Goal: Task Accomplishment & Management: Complete application form

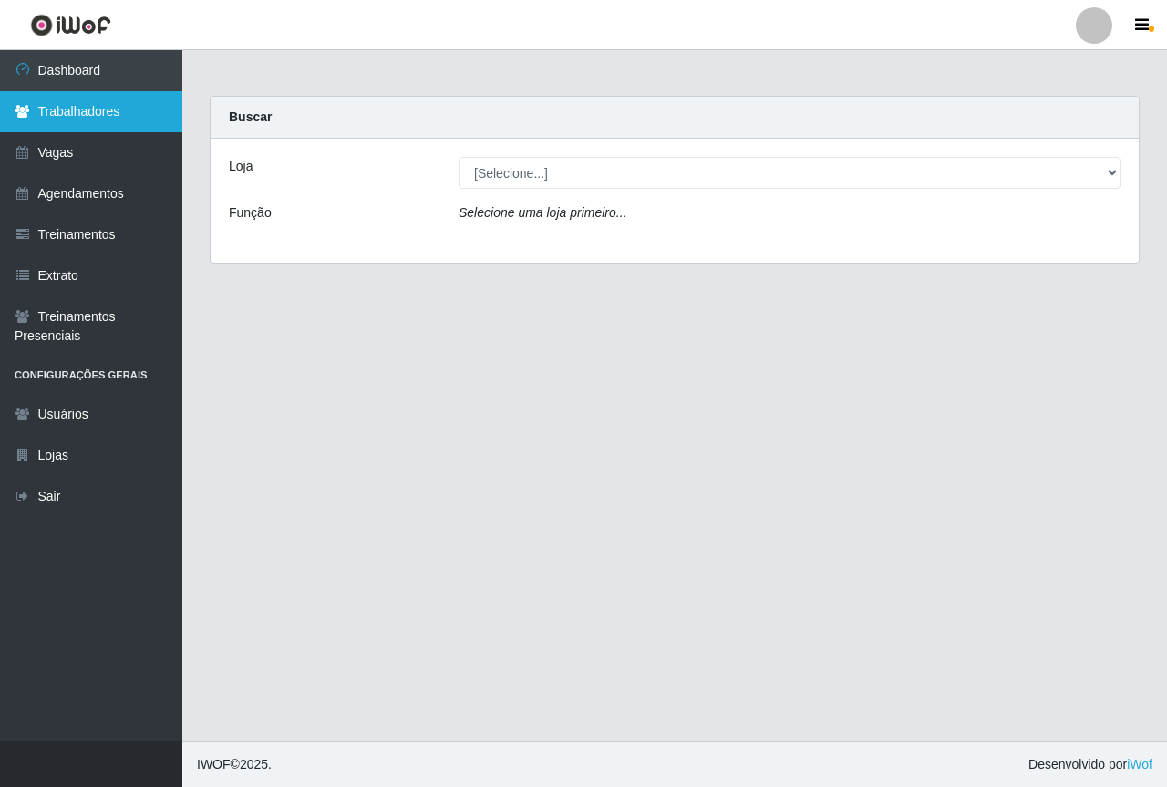
click at [89, 115] on link "Trabalhadores" at bounding box center [91, 111] width 182 height 41
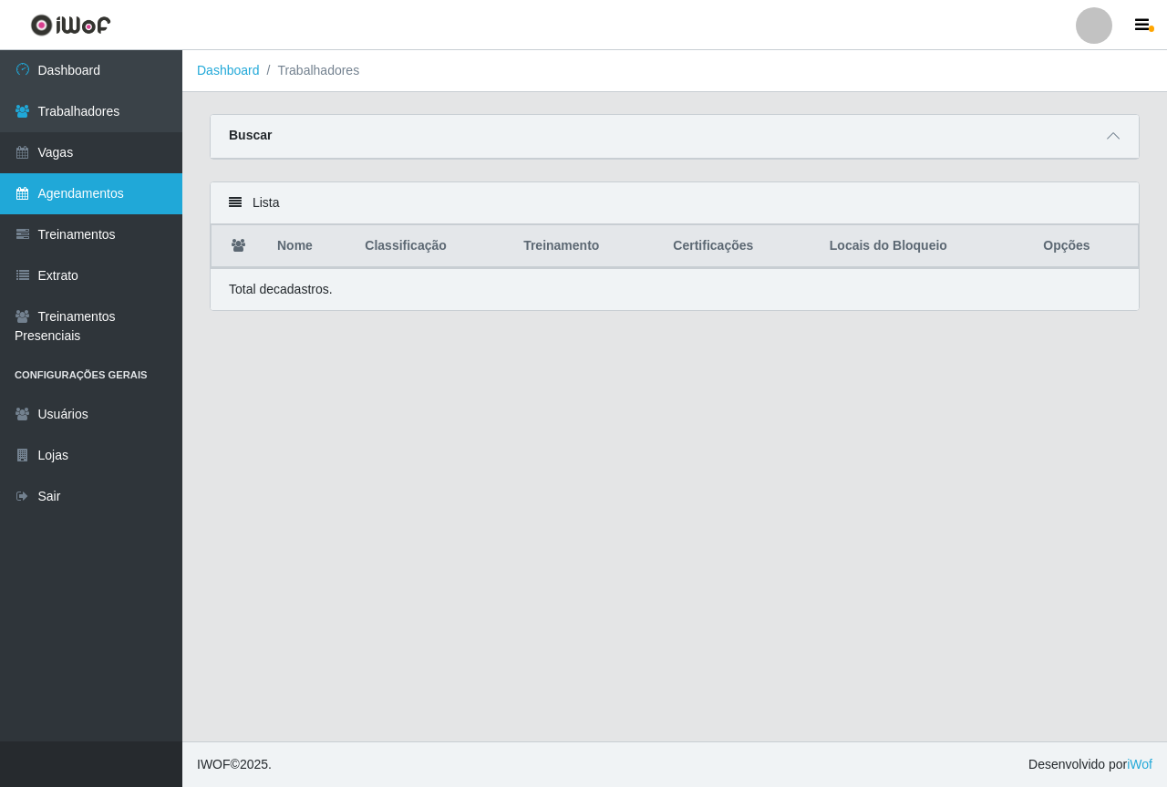
click at [102, 203] on link "Agendamentos" at bounding box center [91, 193] width 182 height 41
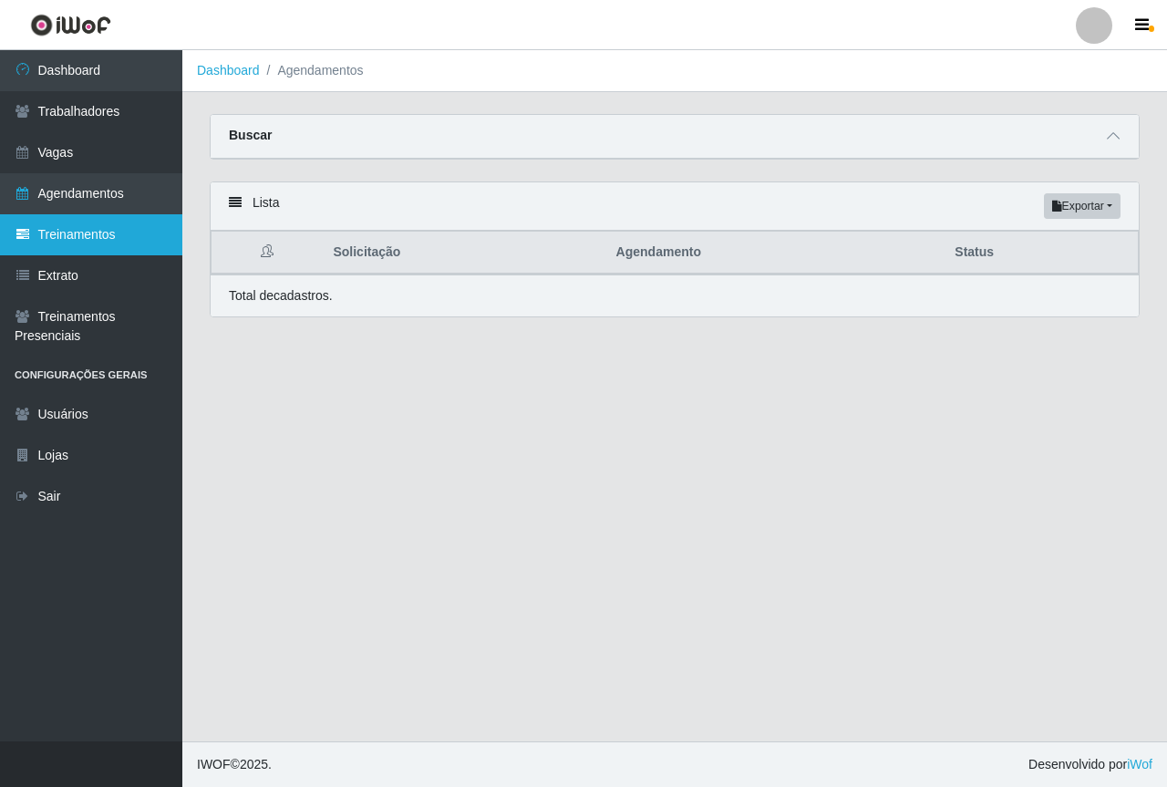
click at [115, 241] on link "Treinamentos" at bounding box center [91, 234] width 182 height 41
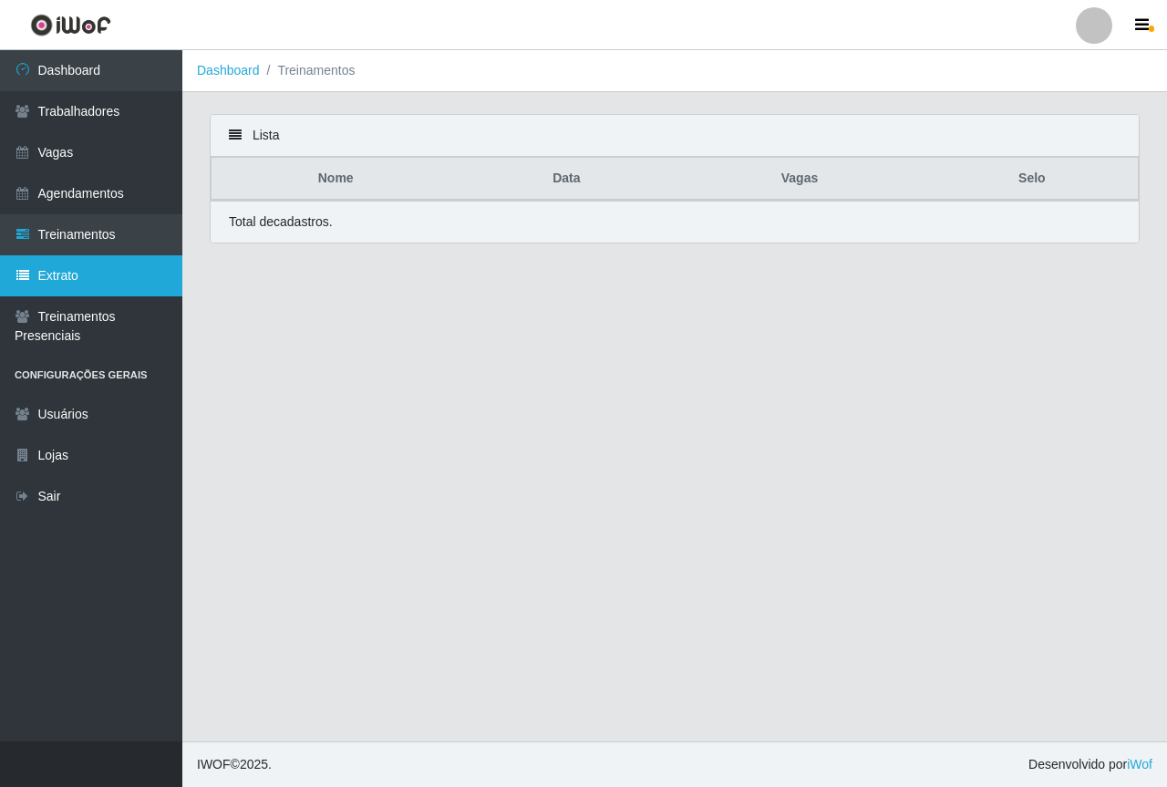
click at [127, 264] on link "Extrato" at bounding box center [91, 275] width 182 height 41
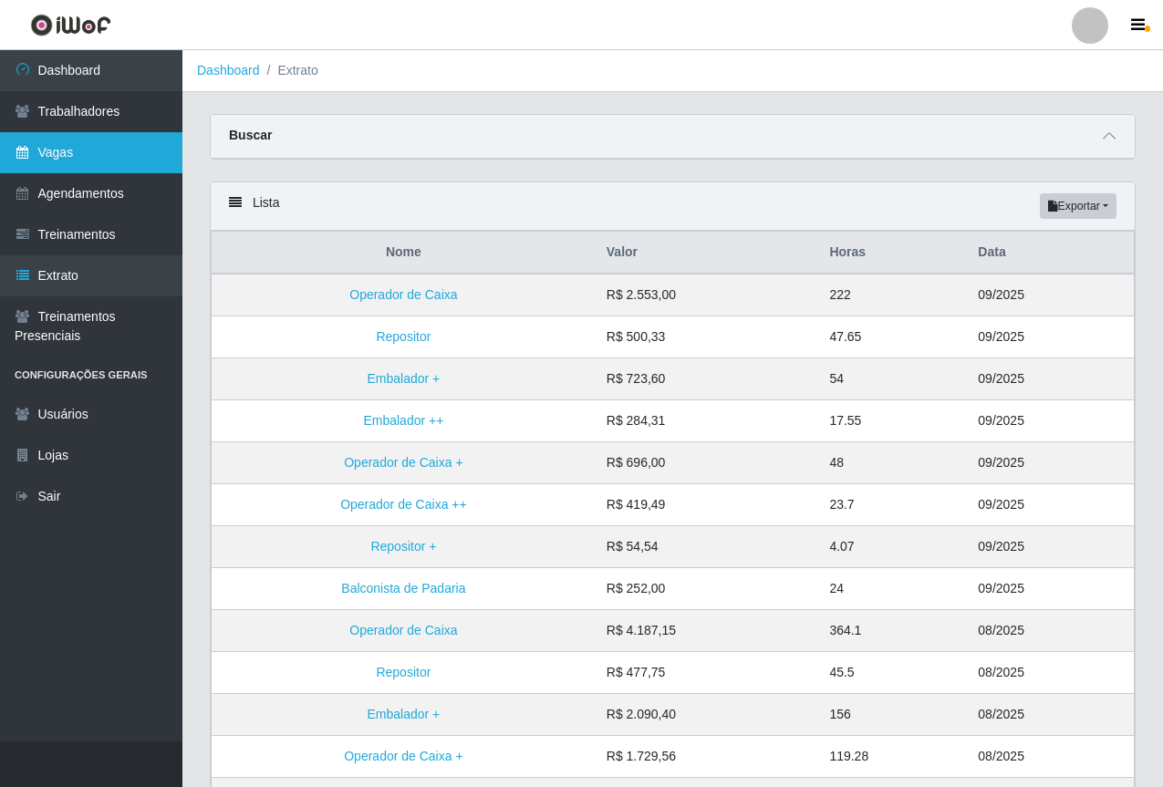
click at [76, 151] on link "Vagas" at bounding box center [91, 152] width 182 height 41
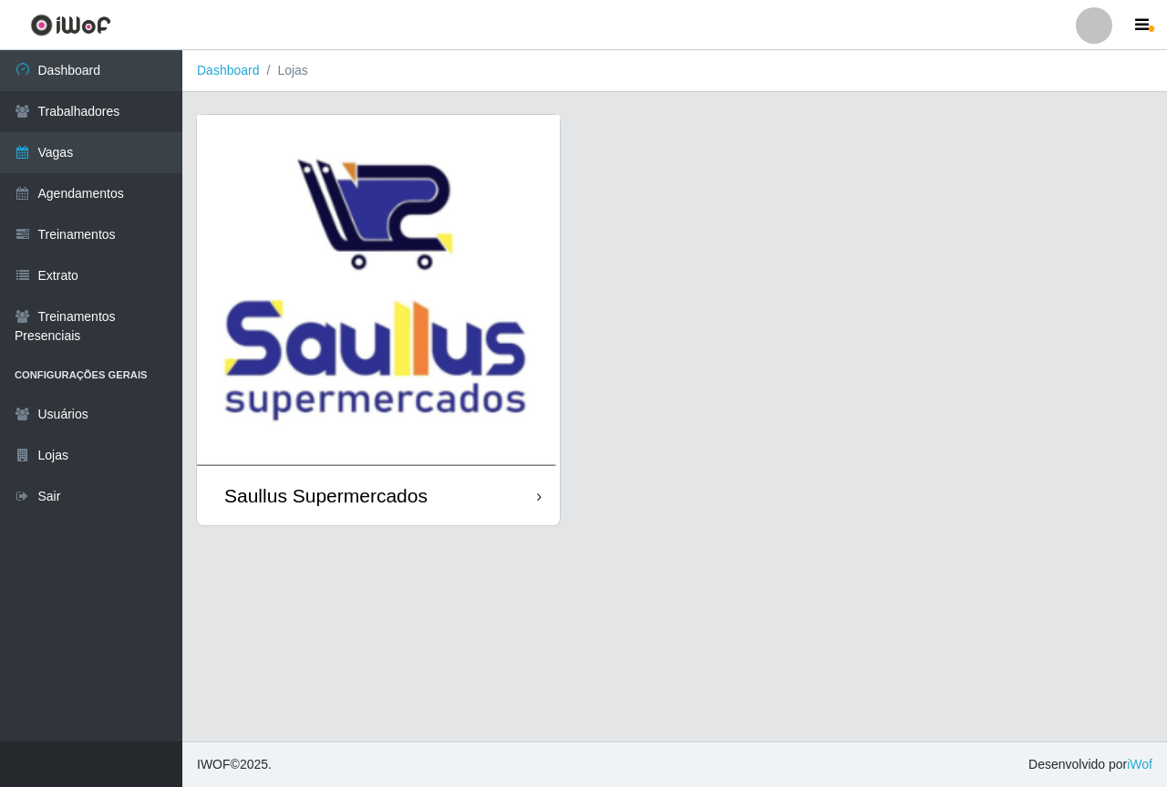
click at [337, 286] on img at bounding box center [378, 290] width 363 height 351
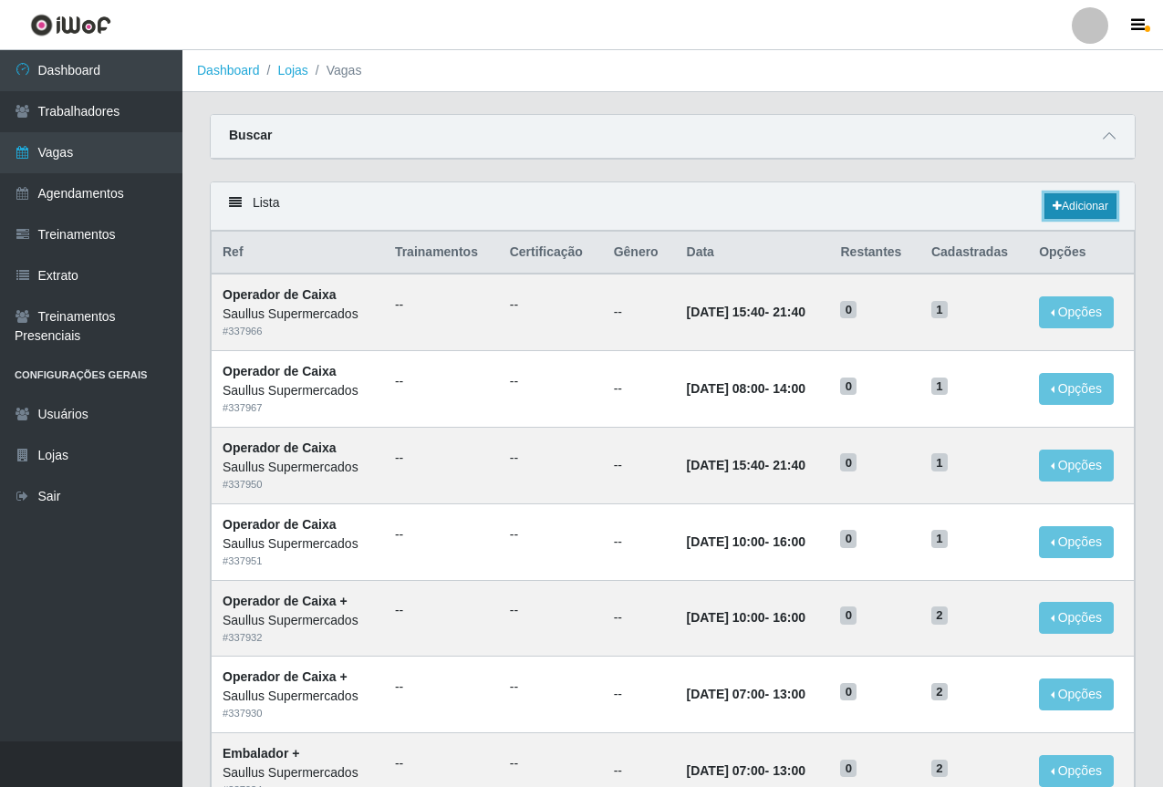
click at [1063, 207] on link "Adicionar" at bounding box center [1080, 206] width 72 height 26
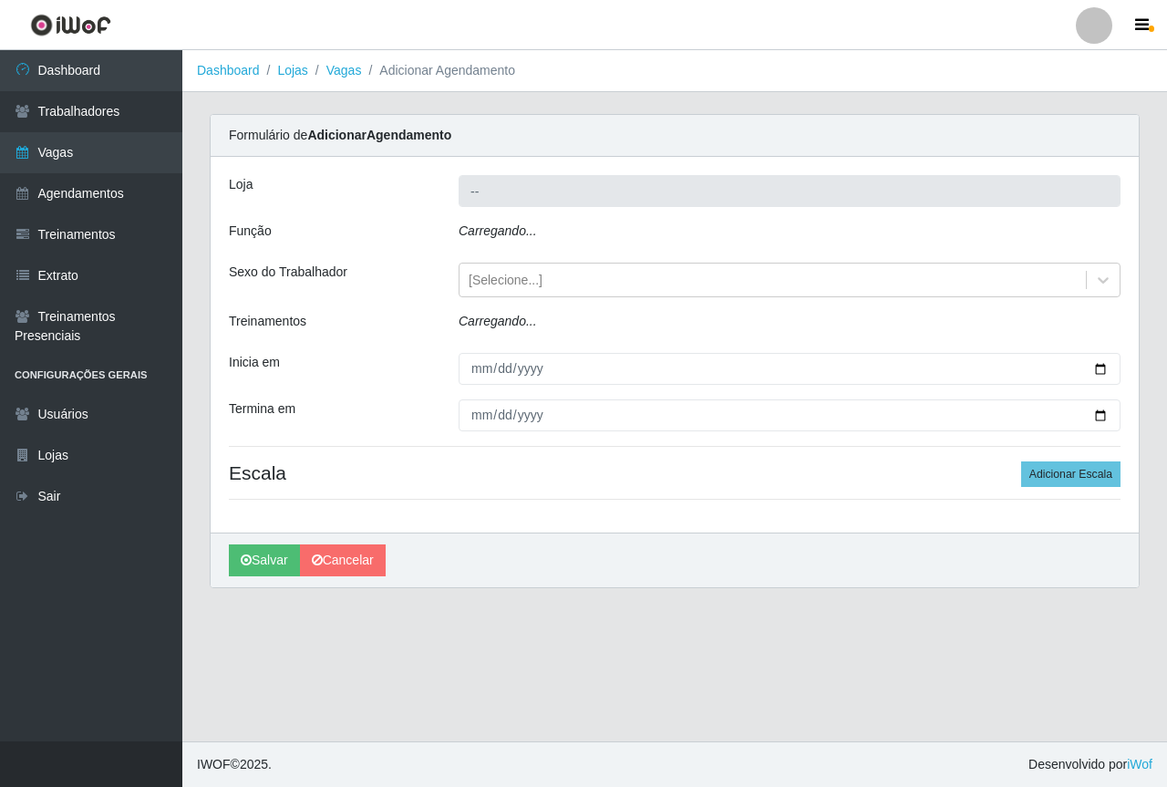
type input "Saullus Supermercados"
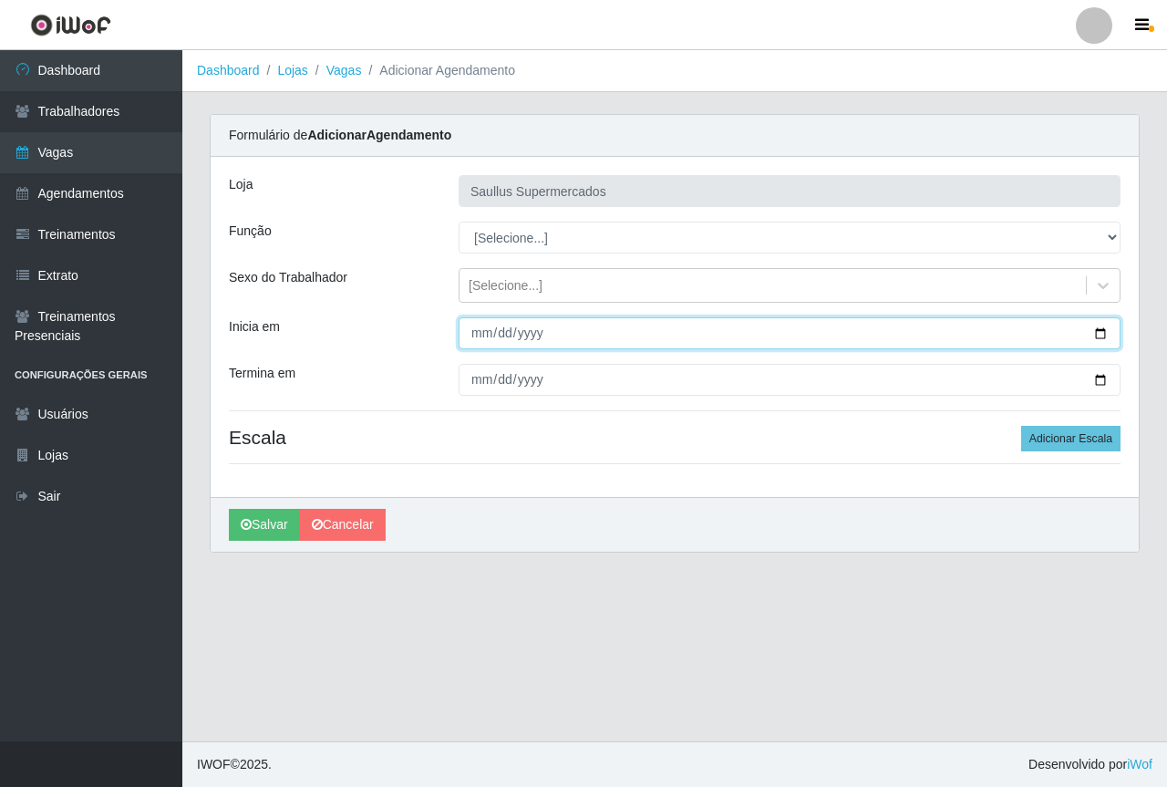
click at [481, 334] on input "Inicia em" at bounding box center [790, 333] width 662 height 32
type input "[DATE]"
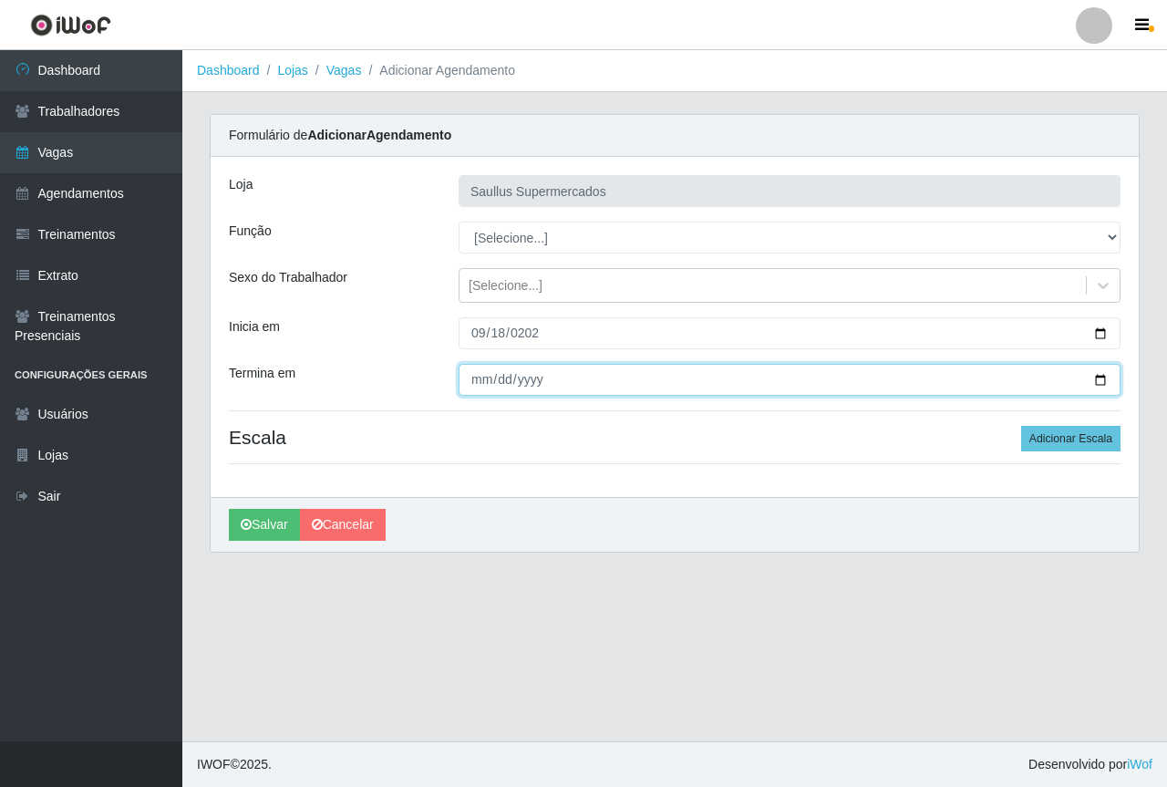
click at [470, 384] on input "Termina em" at bounding box center [790, 380] width 662 height 32
type input "[DATE]"
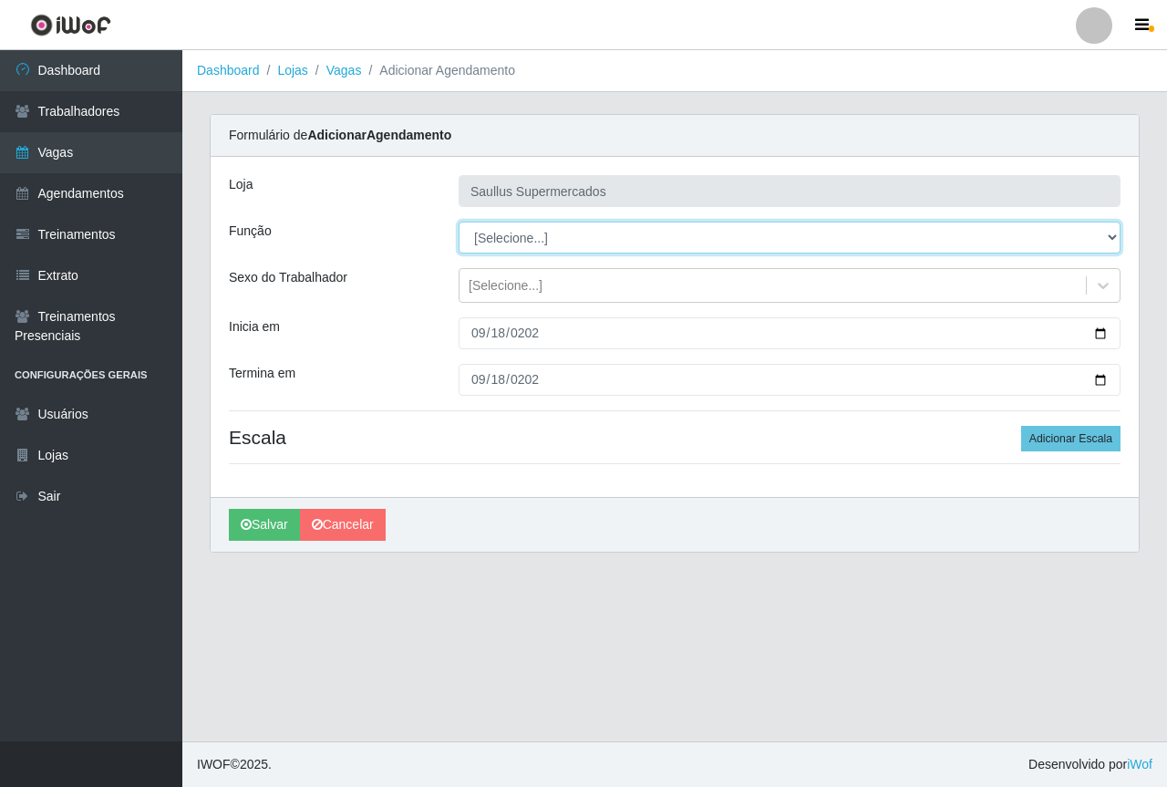
click at [529, 235] on select "[Selecione...] ASG ASG + ASG ++ Balconista de Açougue Balconista de Açougue + B…" at bounding box center [790, 238] width 662 height 32
click at [459, 222] on select "[Selecione...] ASG ASG + ASG ++ Balconista de Açougue Balconista de Açougue + B…" at bounding box center [790, 238] width 662 height 32
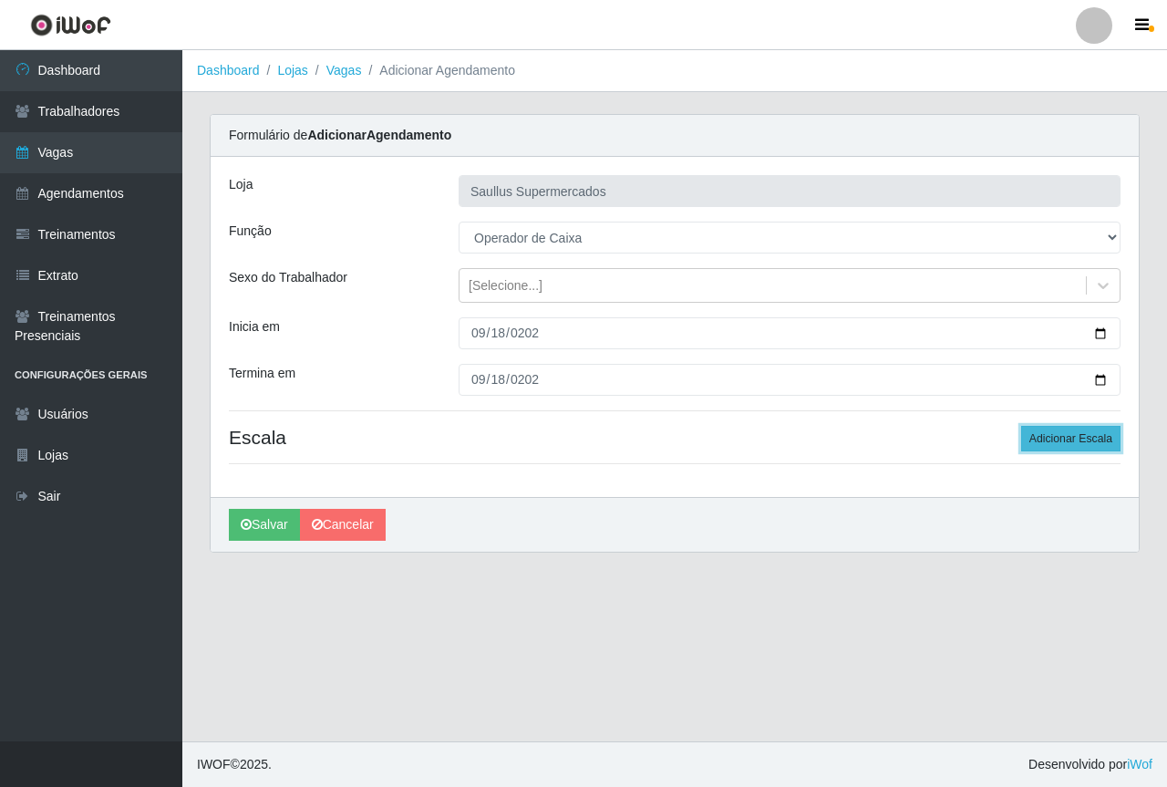
click at [1095, 446] on button "Adicionar Escala" at bounding box center [1070, 439] width 99 height 26
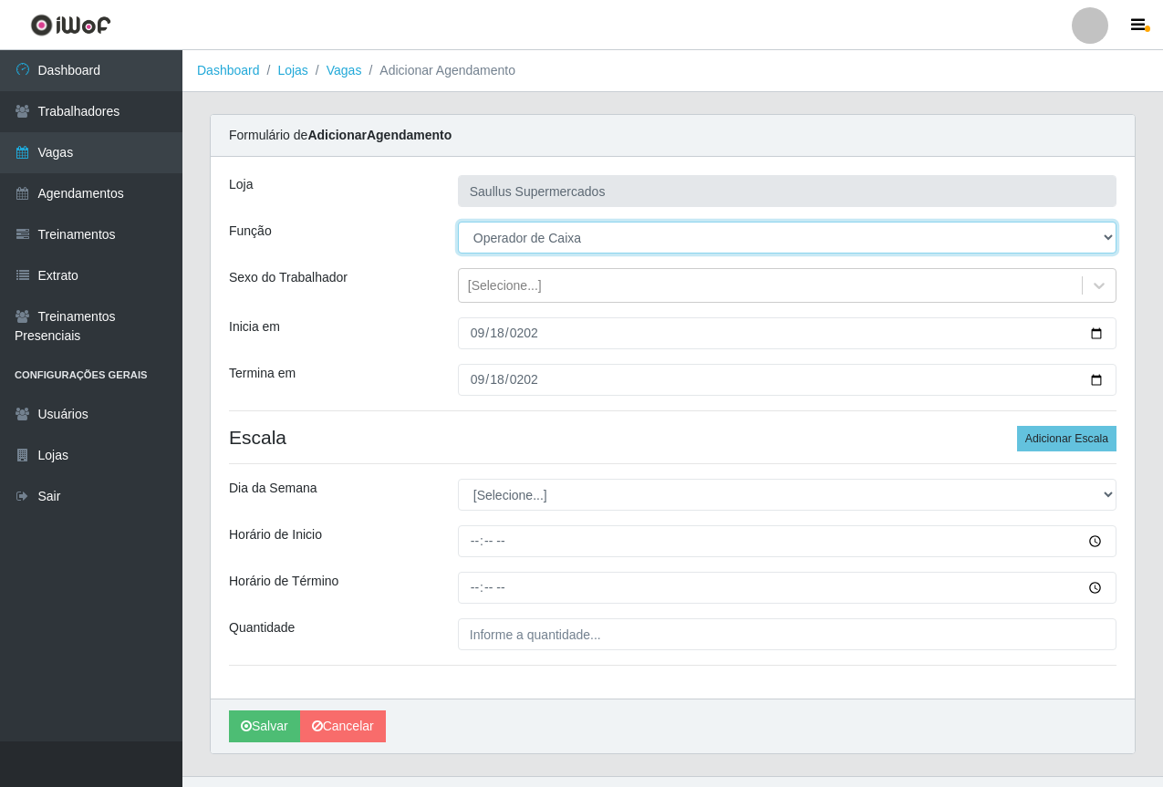
click at [512, 244] on select "[Selecione...] ASG ASG + ASG ++ Balconista de Açougue Balconista de Açougue + B…" at bounding box center [787, 238] width 658 height 32
select select "72"
click at [458, 222] on select "[Selecione...] ASG ASG + ASG ++ Balconista de Açougue Balconista de Açougue + B…" at bounding box center [787, 238] width 658 height 32
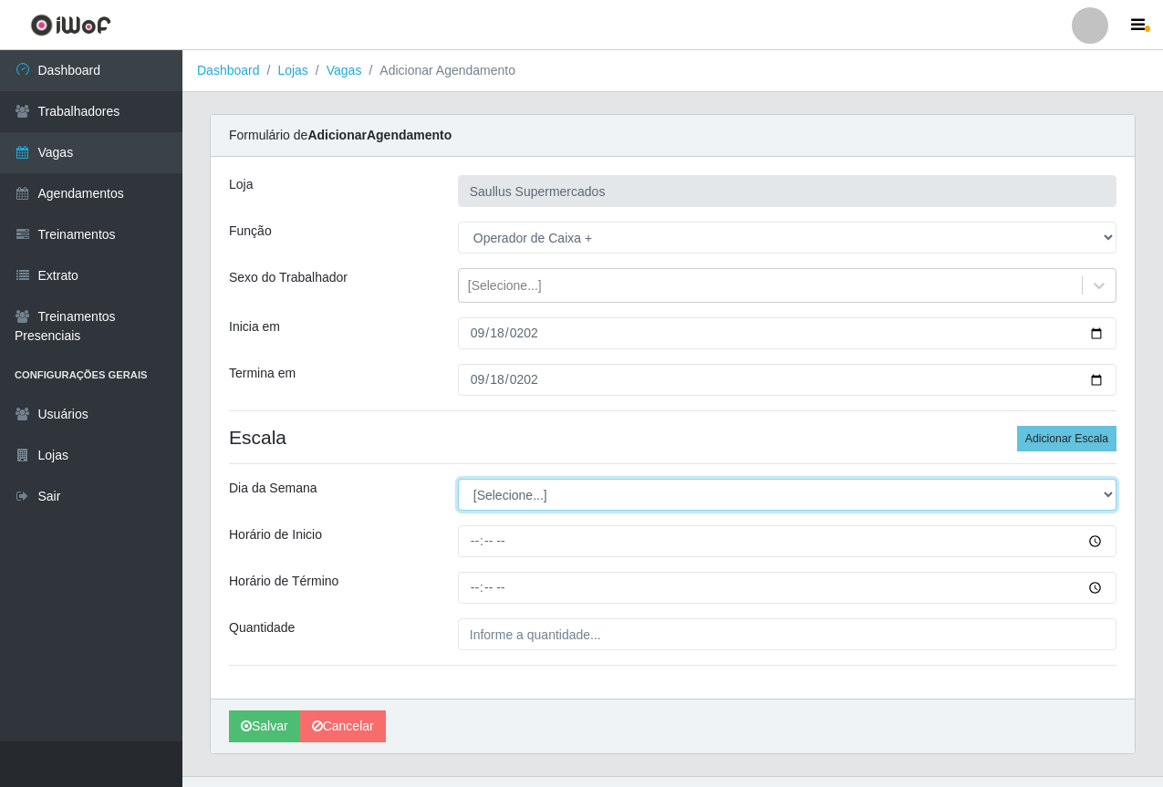
click at [506, 492] on select "[Selecione...] Segunda Terça Quarta Quinta Sexta Sábado Domingo" at bounding box center [787, 495] width 658 height 32
select select "4"
click at [458, 479] on select "[Selecione...] Segunda Terça Quarta Quinta Sexta Sábado Domingo" at bounding box center [787, 495] width 658 height 32
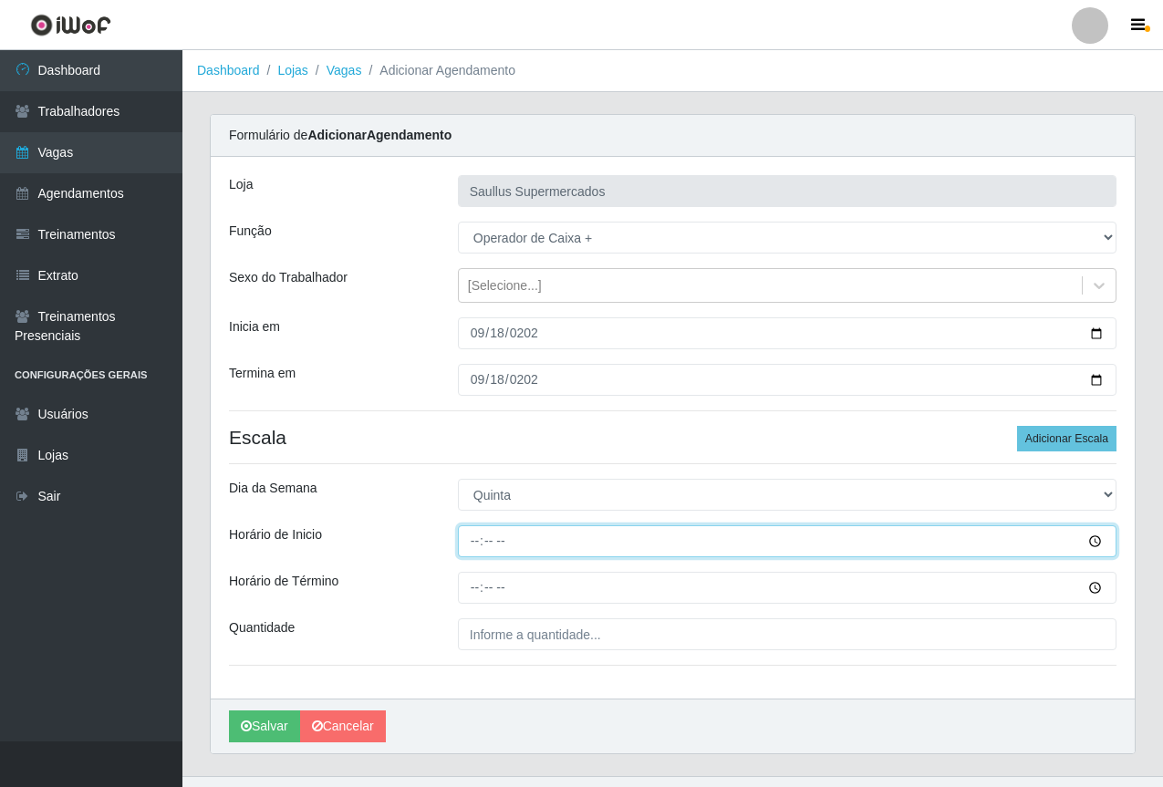
click at [475, 550] on input "Horário de Inicio" at bounding box center [787, 541] width 658 height 32
type input "15:30"
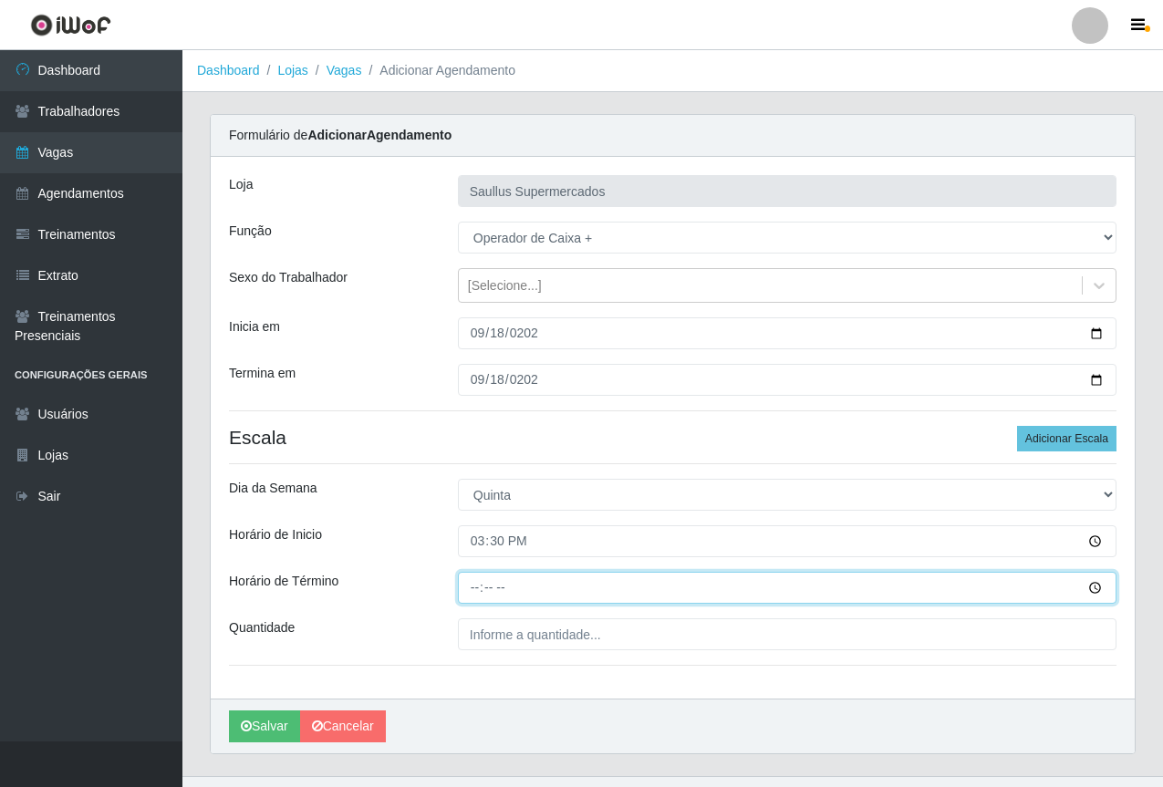
click at [482, 595] on input "Horário de Término" at bounding box center [787, 588] width 658 height 32
type input "21:30"
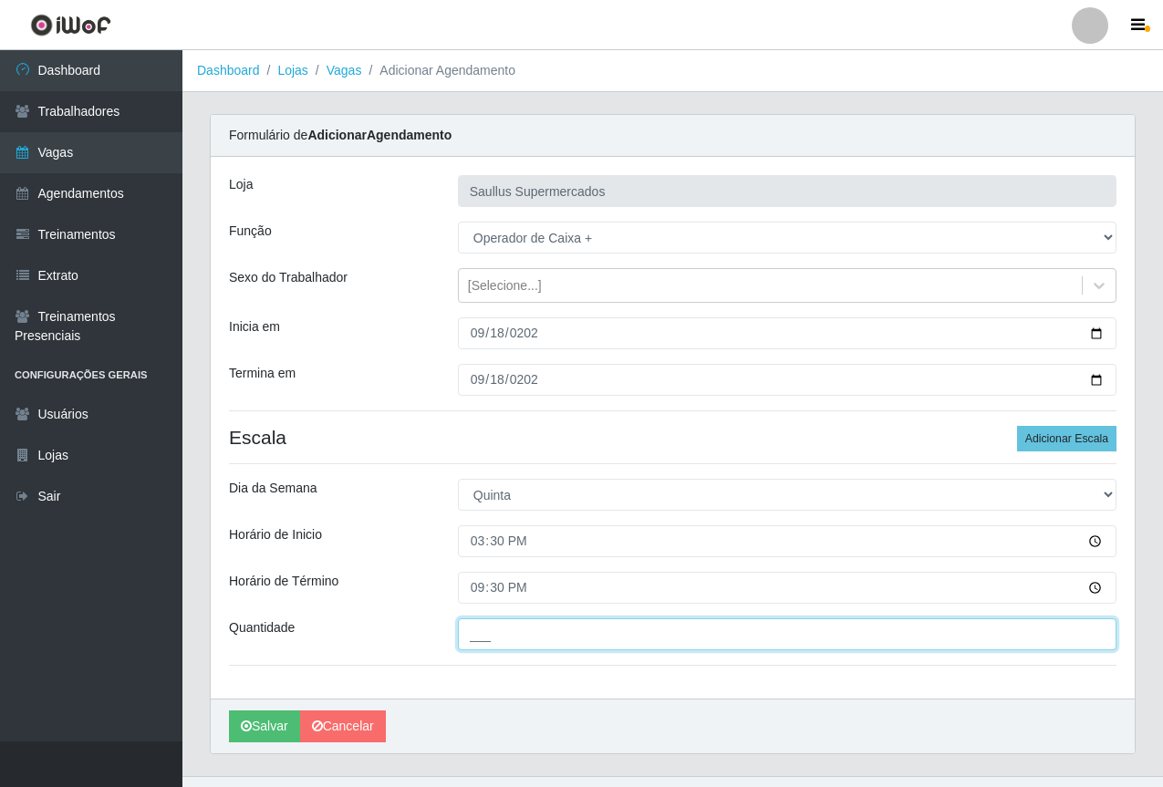
drag, startPoint x: 492, startPoint y: 635, endPoint x: 505, endPoint y: 650, distance: 20.1
click at [492, 635] on input "___" at bounding box center [787, 634] width 658 height 32
type input "1__"
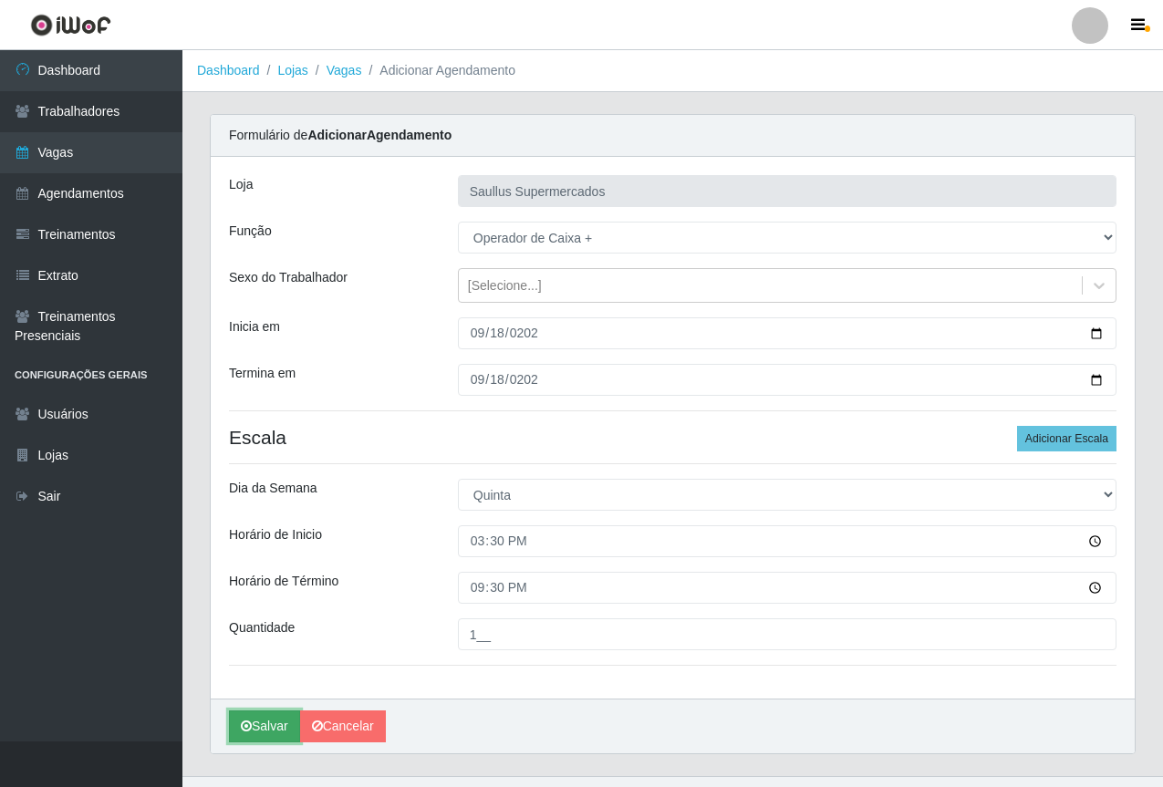
click at [240, 729] on button "Salvar" at bounding box center [264, 726] width 71 height 32
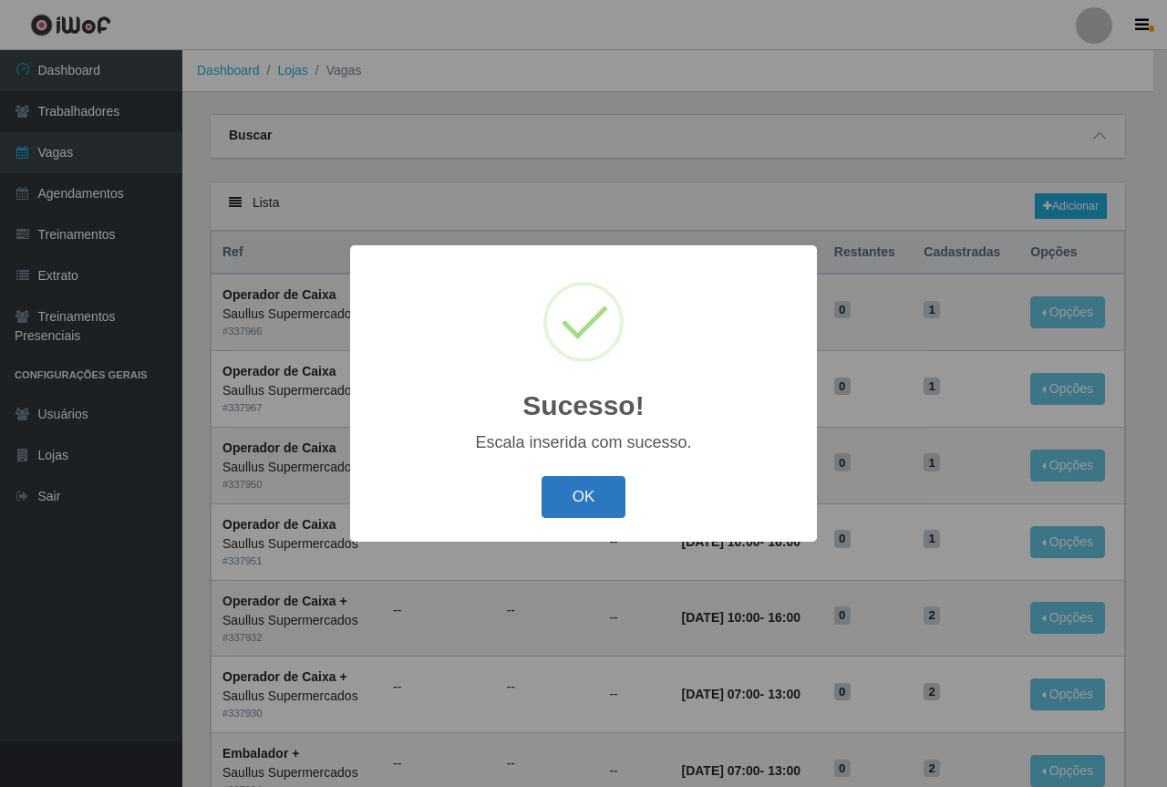
click at [566, 489] on button "OK" at bounding box center [584, 497] width 85 height 43
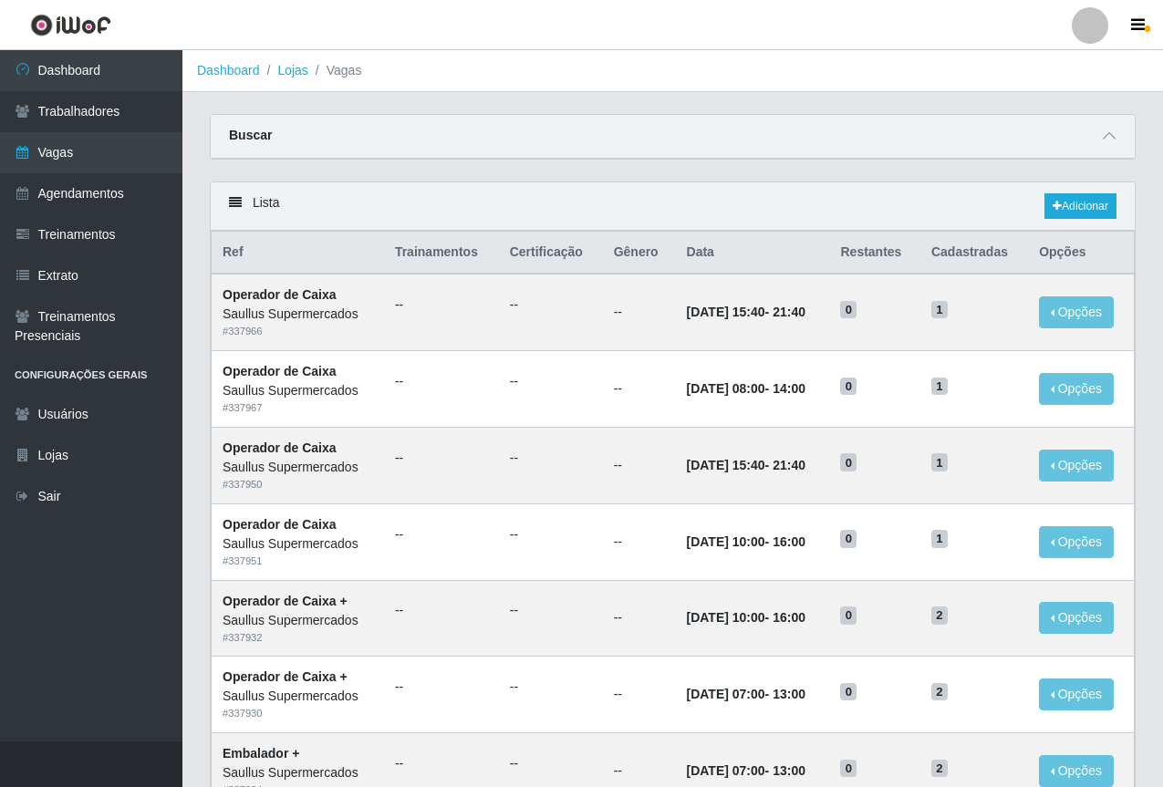
click at [934, 193] on div "Lista Adicionar" at bounding box center [673, 206] width 924 height 48
